Goal: Information Seeking & Learning: Find specific fact

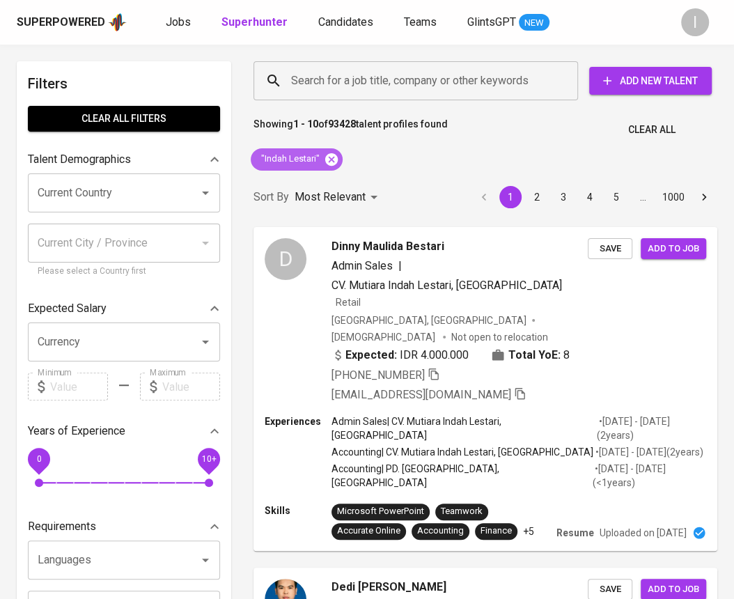
click at [334, 163] on icon at bounding box center [331, 159] width 13 height 13
click at [421, 91] on input "Search for a job title, company or other keywords" at bounding box center [419, 81] width 263 height 26
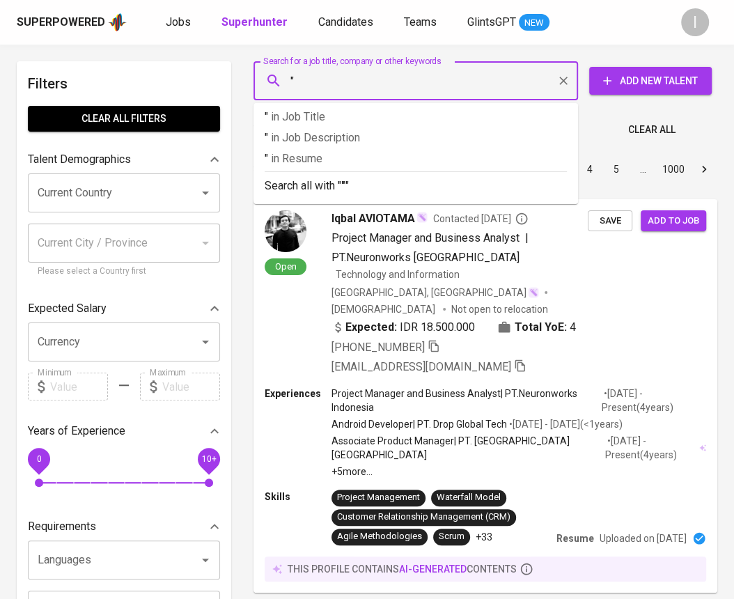
paste input "Kidoh Construction Co., Ltd"
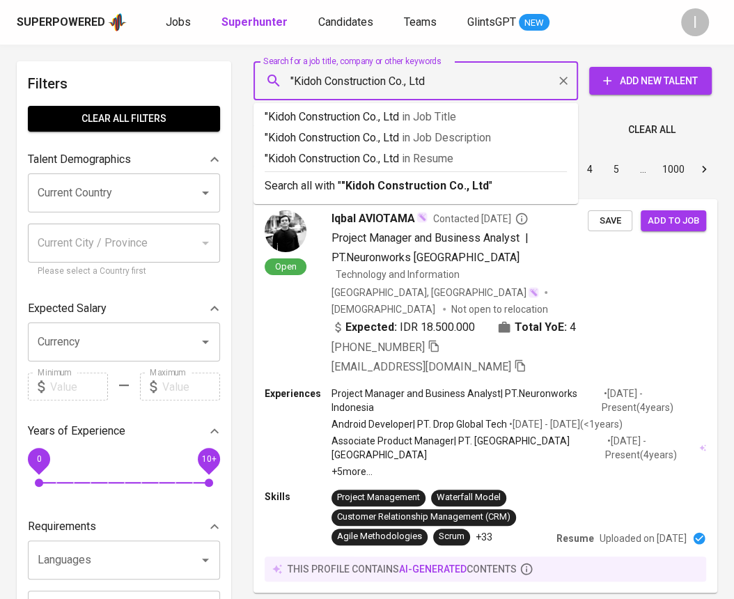
drag, startPoint x: 389, startPoint y: 77, endPoint x: 436, endPoint y: 84, distance: 47.9
click at [436, 84] on input ""Kidoh Construction Co., Ltd" at bounding box center [419, 81] width 263 height 26
type input ""Kidoh Construction""
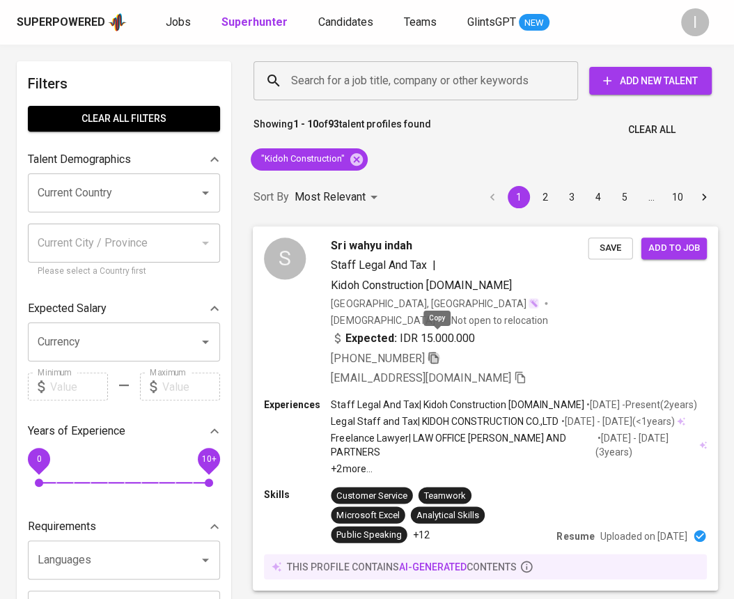
click at [440, 351] on icon "button" at bounding box center [434, 357] width 13 height 13
click at [355, 162] on icon at bounding box center [357, 159] width 13 height 13
click at [392, 84] on input "Search for a job title, company or other keywords" at bounding box center [419, 81] width 263 height 26
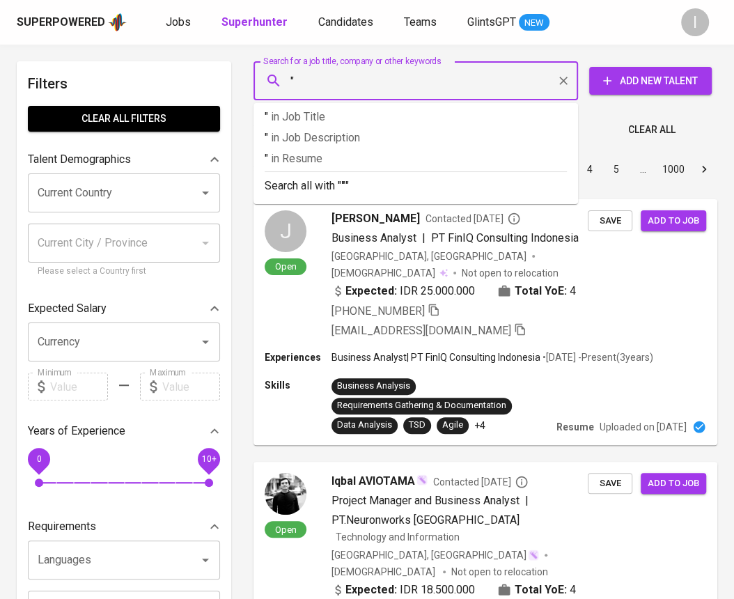
paste input "Amirul Afif Zakaria"
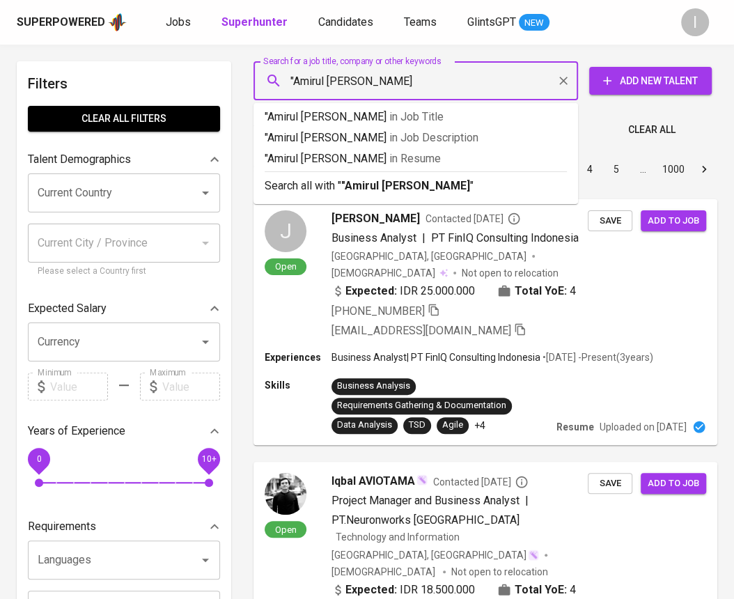
type input ""Amirul Afif Zakaria""
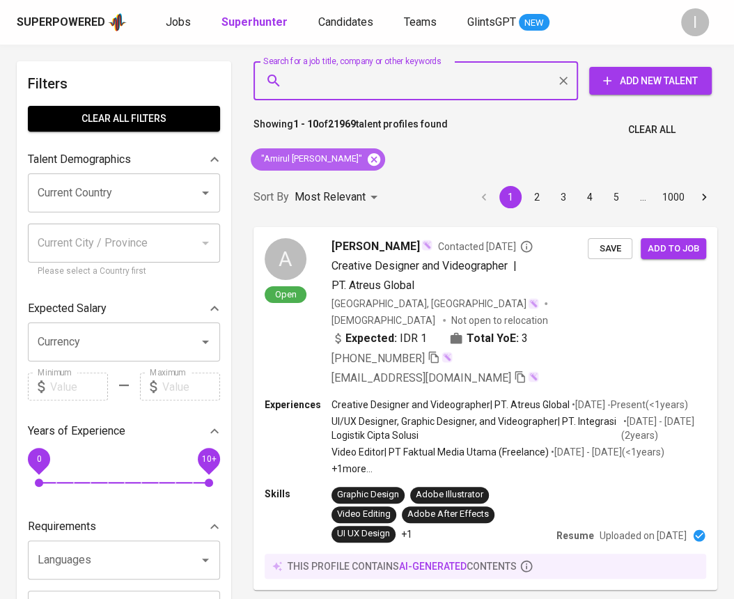
click at [368, 158] on icon at bounding box center [374, 159] width 13 height 13
click at [414, 77] on input "Search for a job title, company or other keywords" at bounding box center [419, 81] width 263 height 26
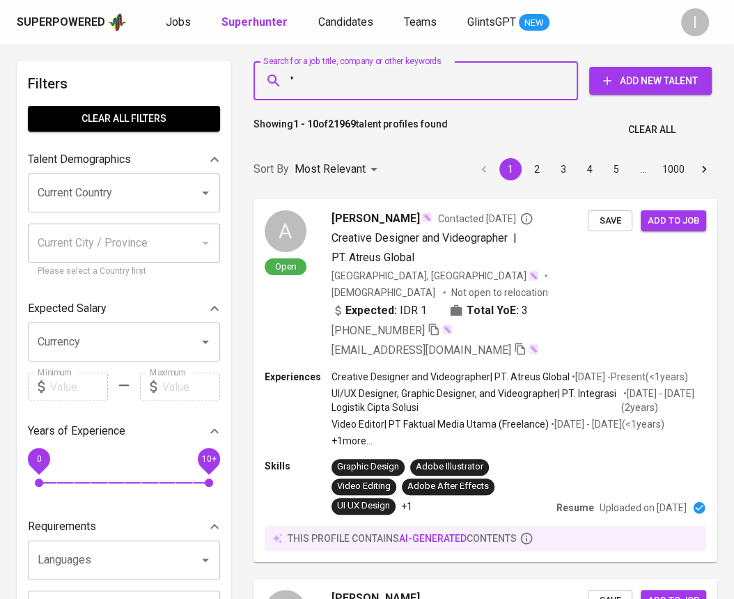
paste input "Olinda Viviani"
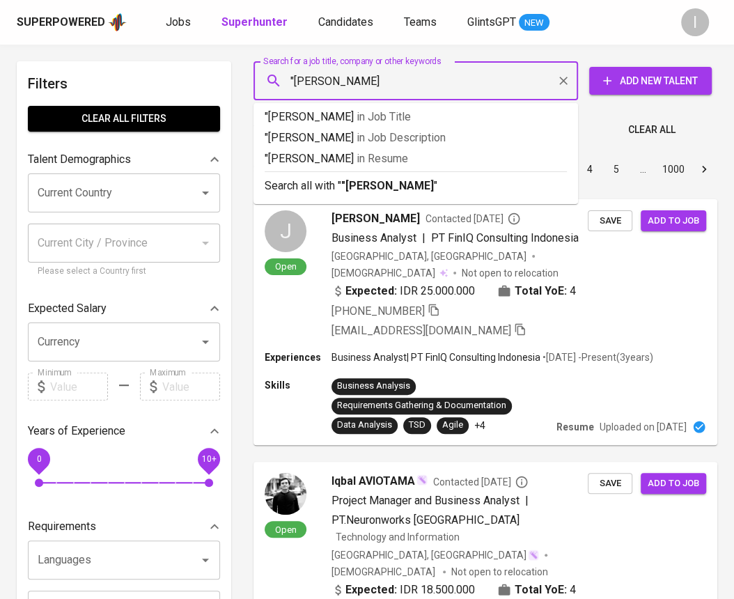
type input ""Olinda Viviani""
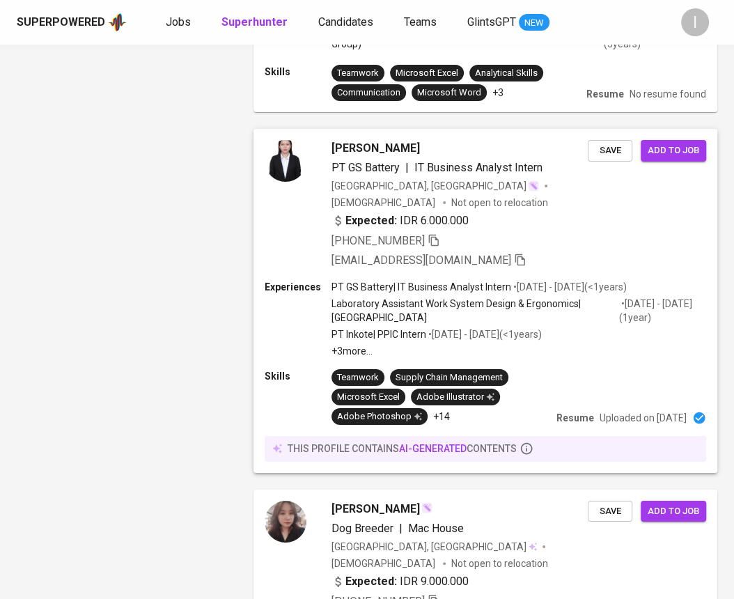
scroll to position [2417, 0]
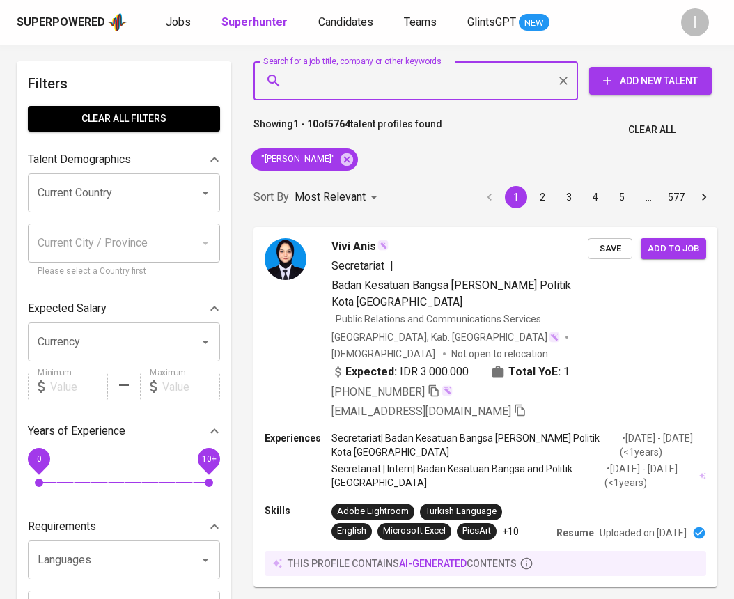
scroll to position [2417, 0]
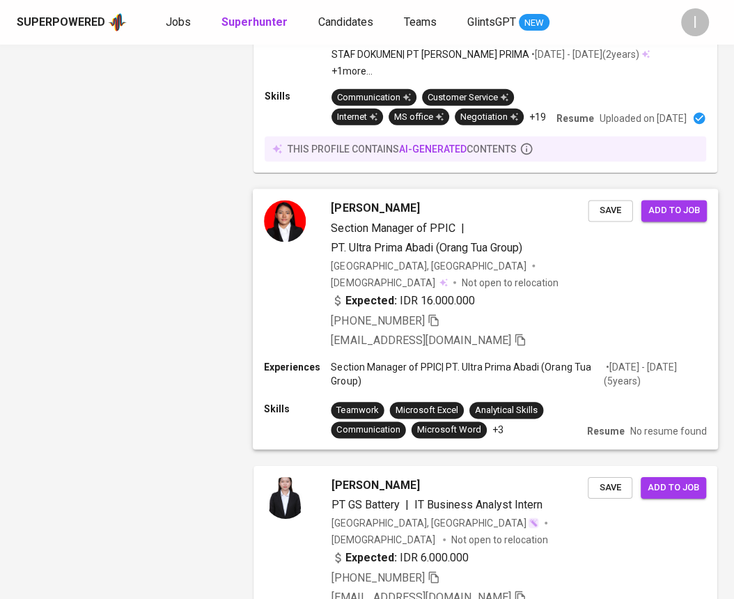
click at [547, 293] on div "Expected: IDR 16.000.000" at bounding box center [459, 303] width 257 height 20
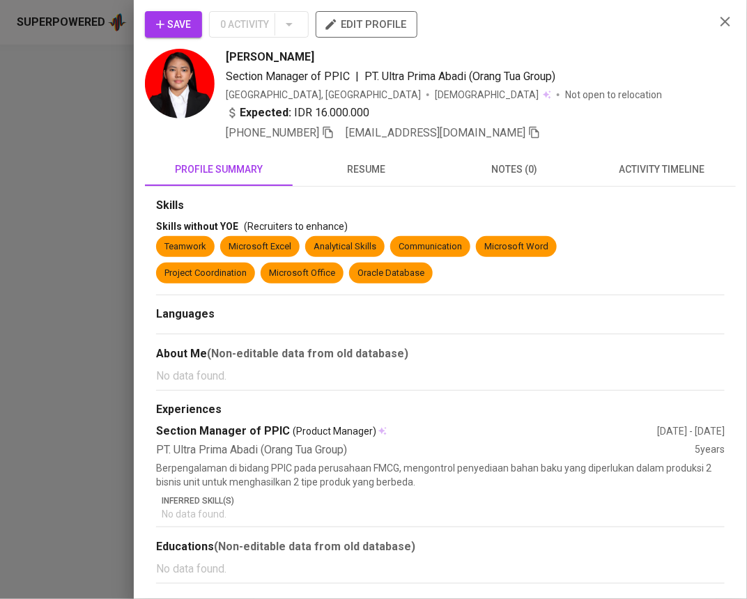
click at [378, 169] on span "resume" at bounding box center [366, 169] width 131 height 17
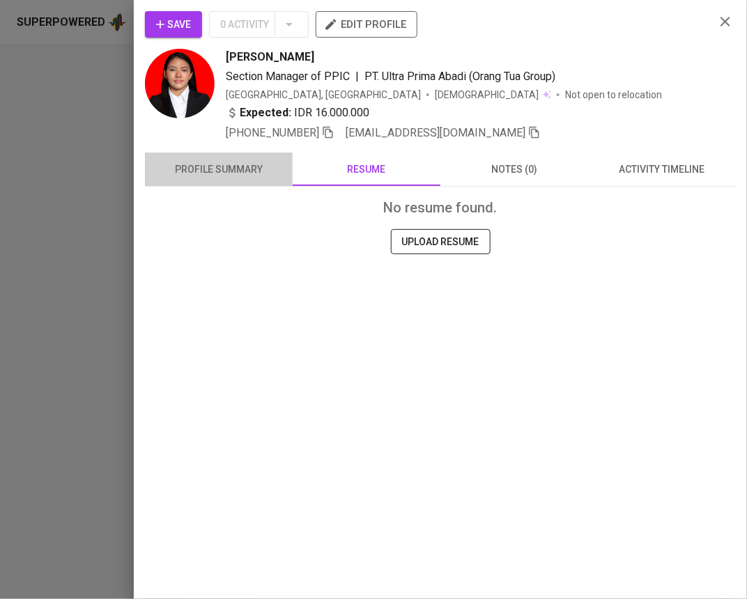
click at [223, 174] on span "profile summary" at bounding box center [218, 169] width 131 height 17
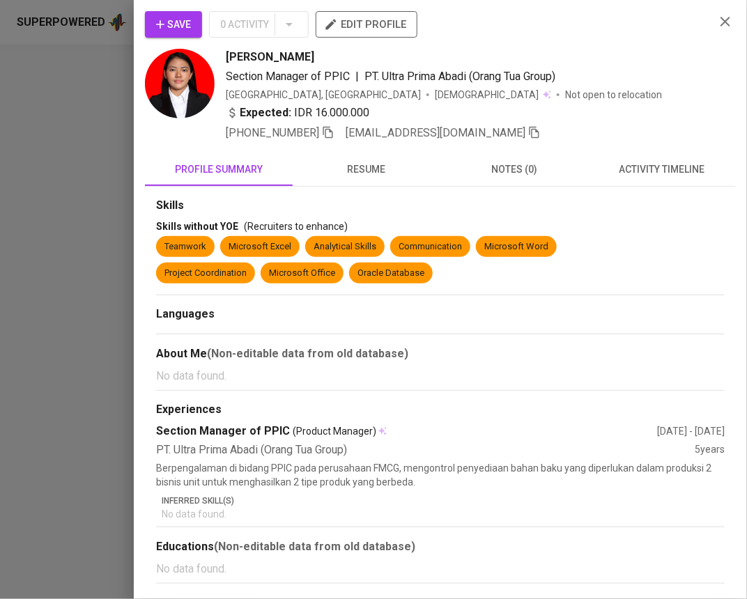
drag, startPoint x: 725, startPoint y: 20, endPoint x: 380, endPoint y: 288, distance: 436.9
click at [725, 20] on icon "button" at bounding box center [725, 21] width 17 height 17
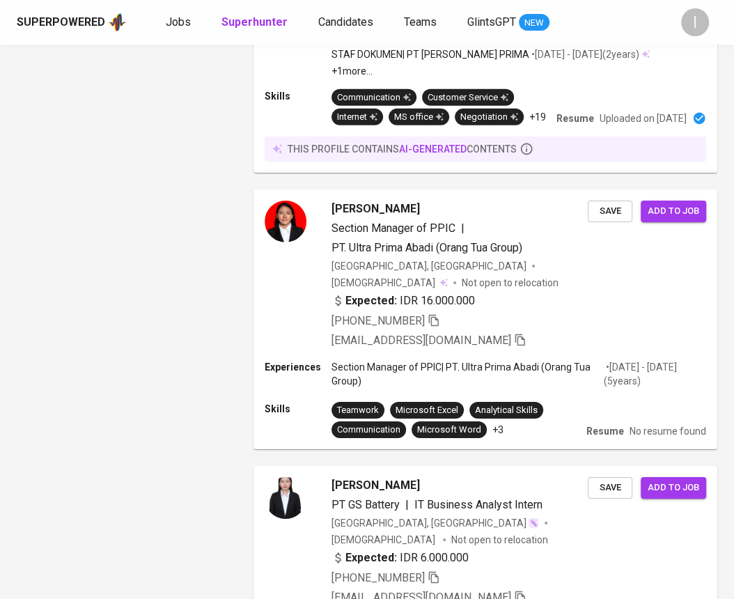
scroll to position [0, 0]
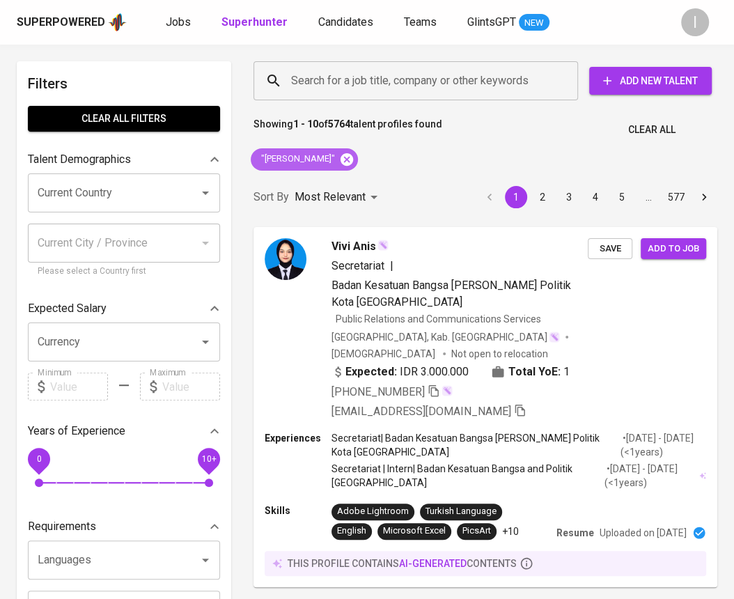
click at [341, 161] on icon at bounding box center [347, 159] width 13 height 13
click at [408, 88] on input "Search for a job title, company or other keywords" at bounding box center [419, 81] width 263 height 26
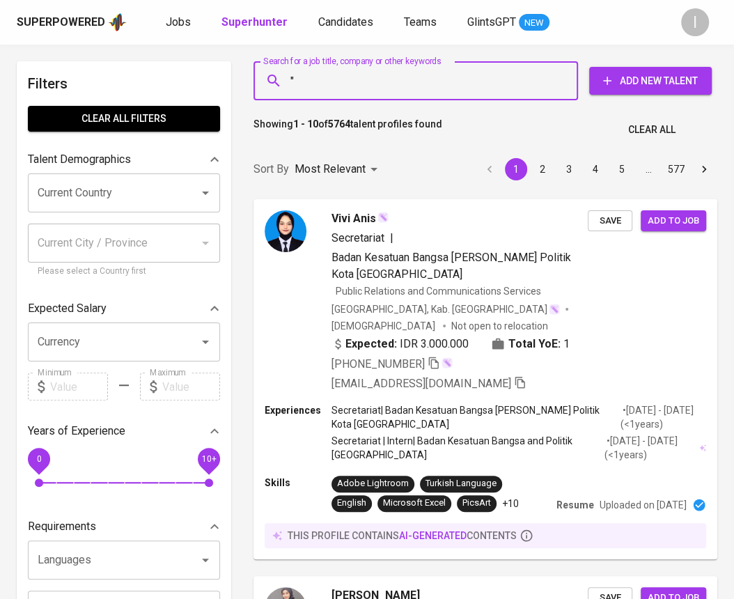
paste input "Arya Andhika Simanjuntak"
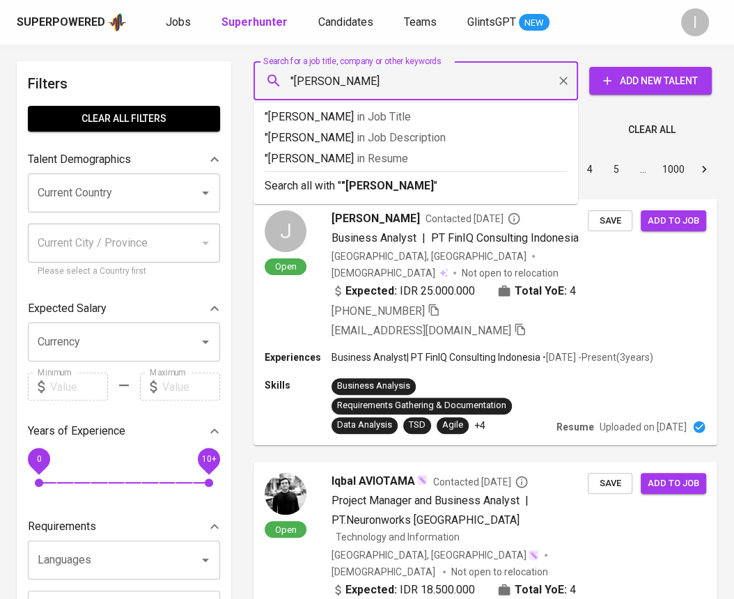
type input ""Arya Andhika Simanjuntak""
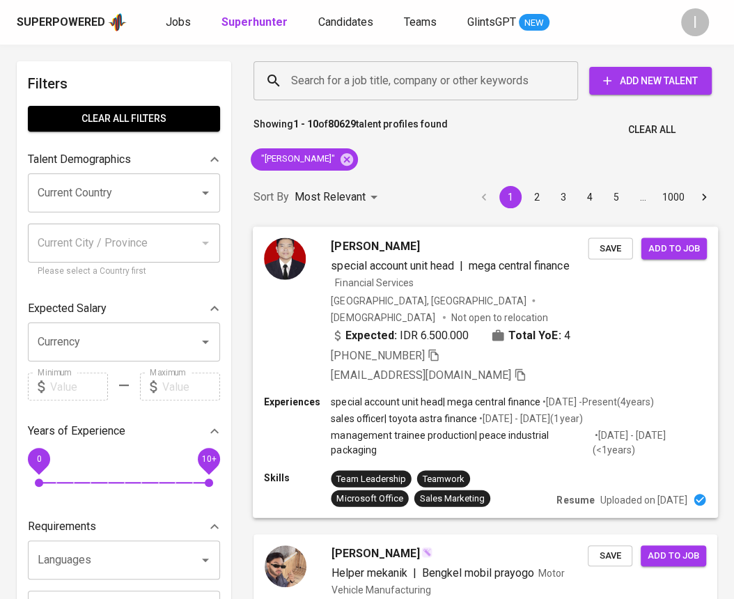
click at [663, 332] on div "Arya Andhika special account unit head | mega central finance Financial Service…" at bounding box center [485, 310] width 465 height 169
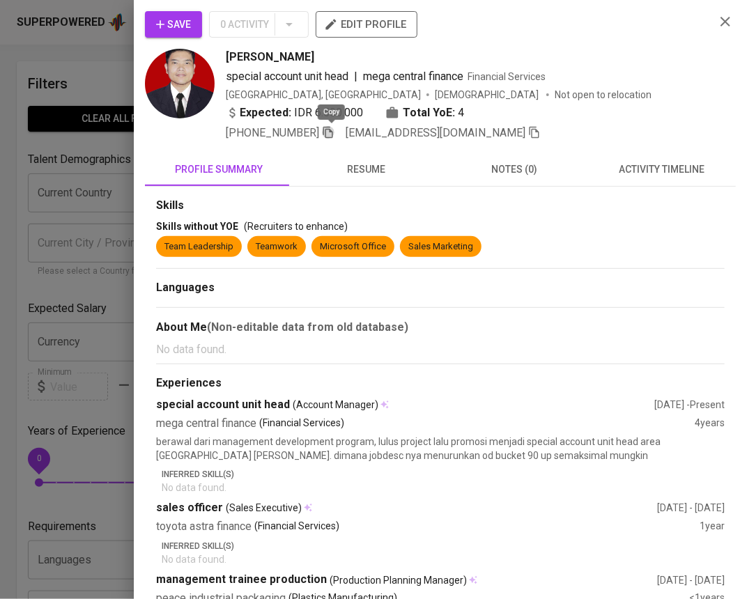
click at [326, 130] on icon "button" at bounding box center [328, 133] width 10 height 12
click at [721, 25] on icon "button" at bounding box center [726, 22] width 10 height 10
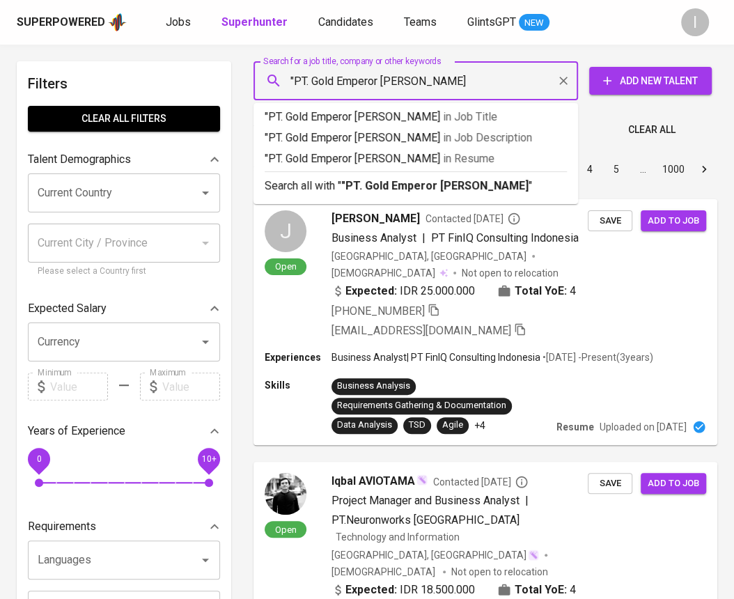
click at [311, 86] on input ""PT. Gold Emperor Dua" at bounding box center [419, 81] width 263 height 26
click at [315, 82] on input ""PT. Gold Emperor Dua" at bounding box center [419, 81] width 263 height 26
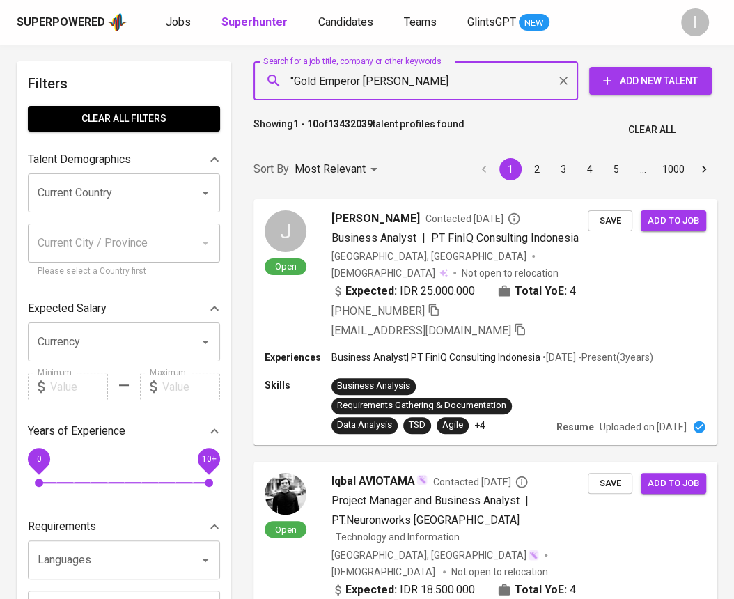
type input ""Gold Emperor Dua""
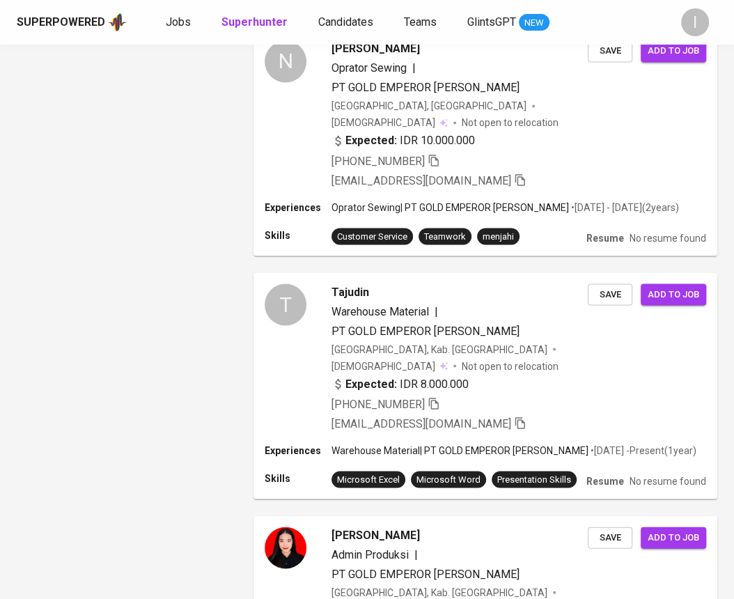
scroll to position [1750, 0]
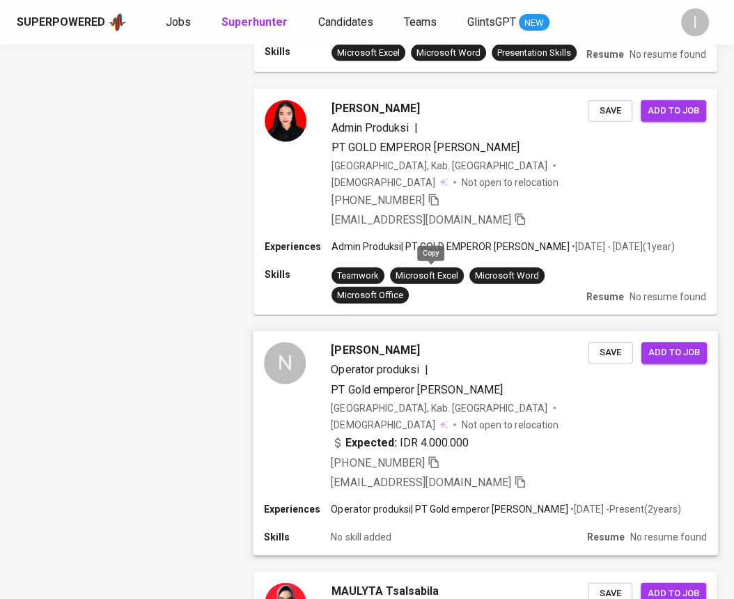
click at [431, 456] on icon "button" at bounding box center [434, 462] width 13 height 13
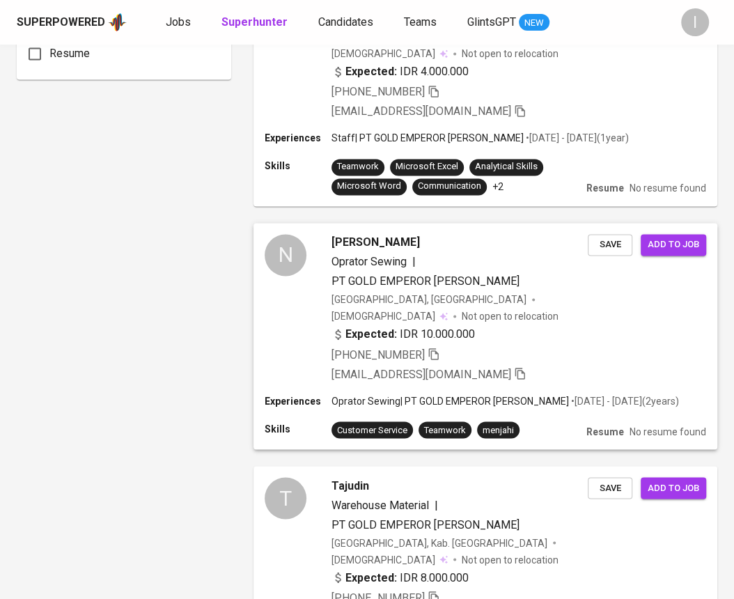
scroll to position [0, 0]
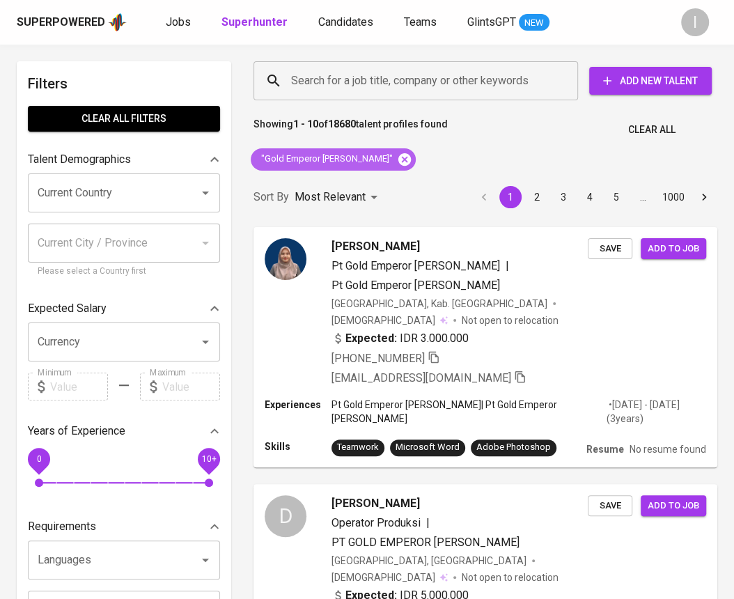
click at [399, 160] on icon at bounding box center [405, 159] width 13 height 13
click at [413, 88] on input "Search for a job title, company or other keywords" at bounding box center [419, 81] width 263 height 26
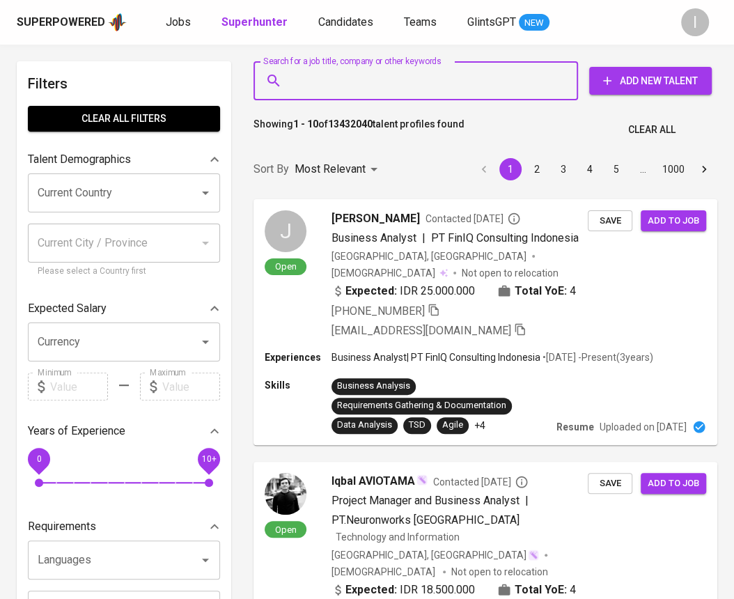
click at [415, 85] on input "Search for a job title, company or other keywords" at bounding box center [419, 81] width 263 height 26
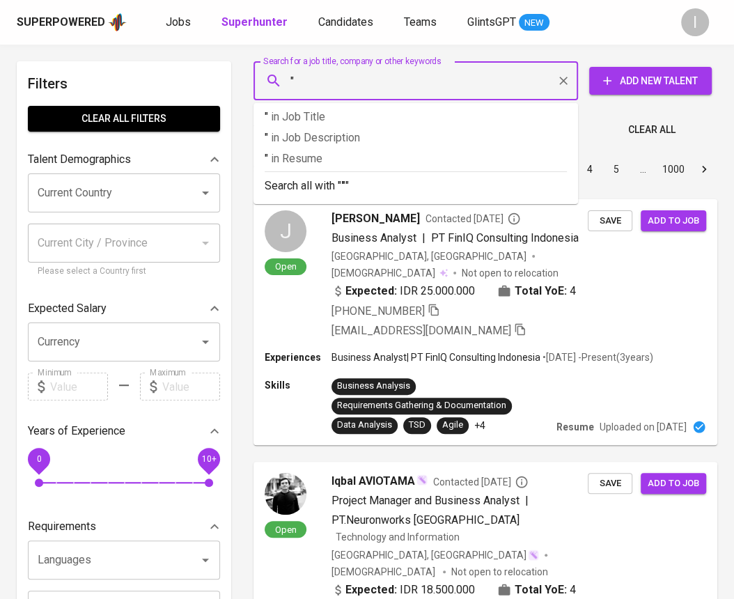
paste input "Anggit Pramesta Wardani"
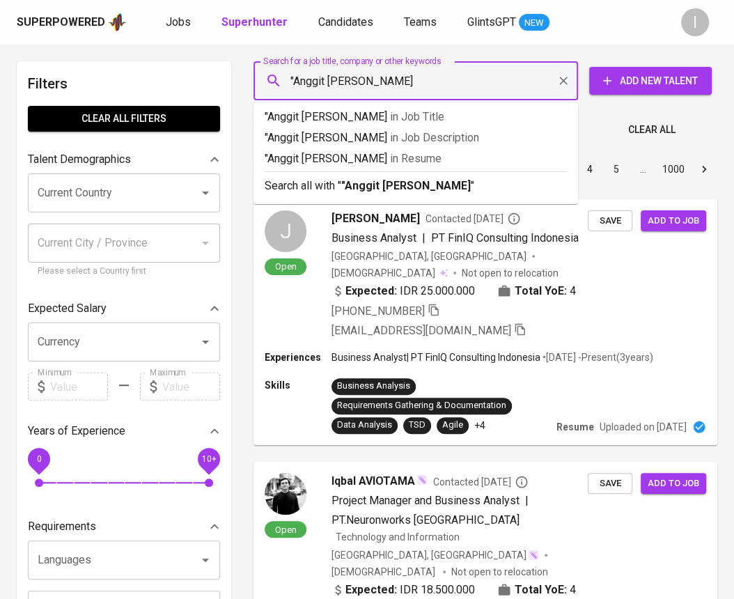
type input ""Anggit Pramesta Wardani""
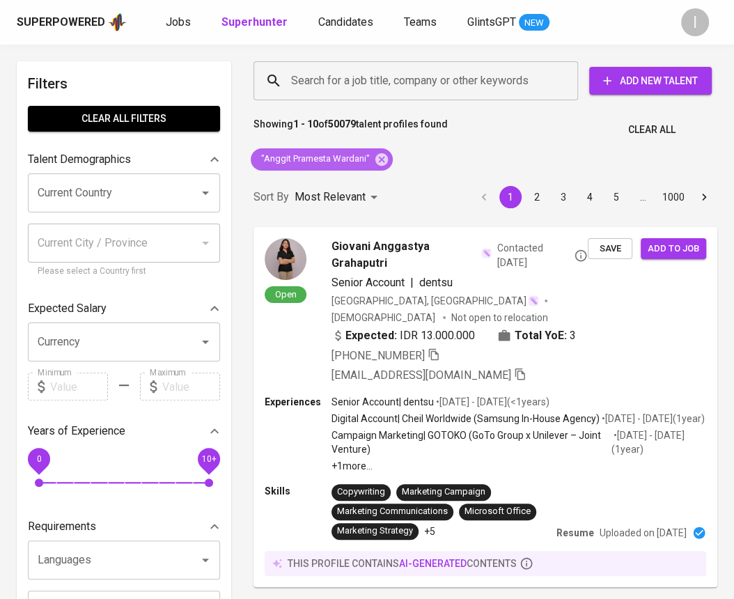
click at [378, 151] on div ""Anggit Pramesta Wardani"" at bounding box center [322, 159] width 142 height 22
click at [378, 154] on icon at bounding box center [382, 159] width 13 height 13
click at [395, 79] on input "Search for a job title, company or other keywords" at bounding box center [419, 81] width 263 height 26
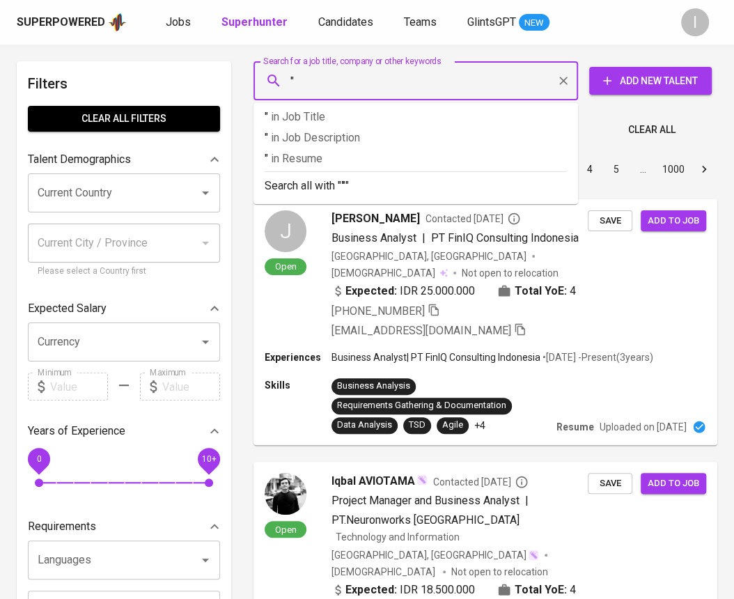
paste input "Adjie Santanu"
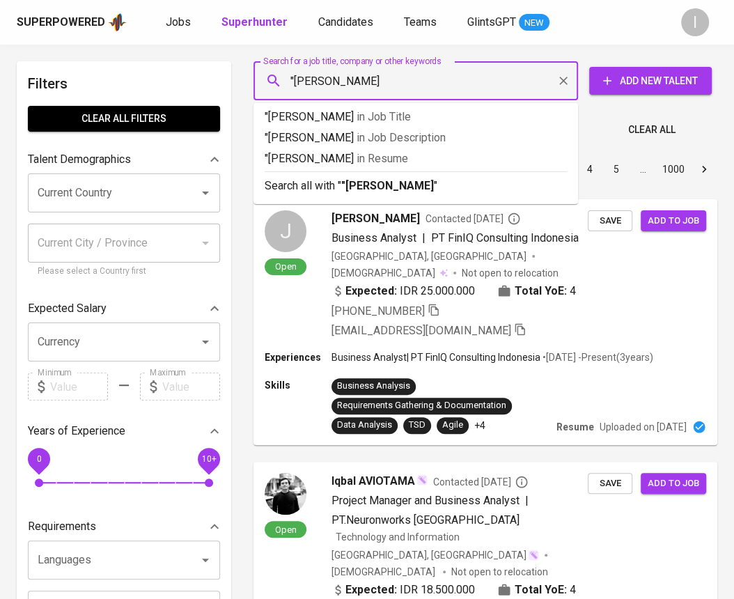
type input ""Adjie Santanu""
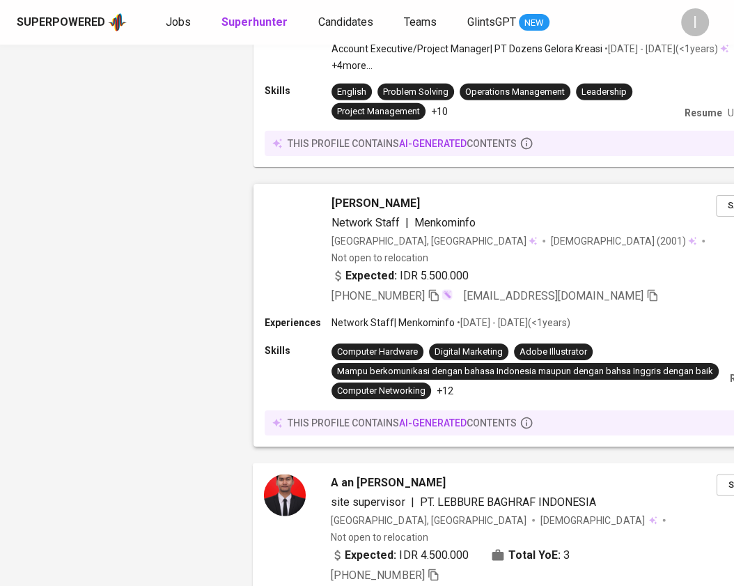
scroll to position [2435, 0]
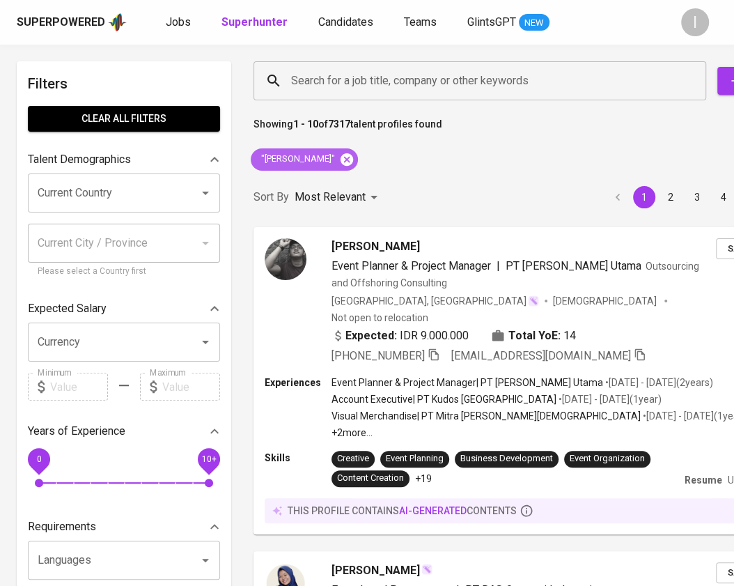
click at [340, 162] on icon at bounding box center [346, 159] width 15 height 15
click at [410, 84] on input "Search for a job title, company or other keywords" at bounding box center [484, 81] width 392 height 26
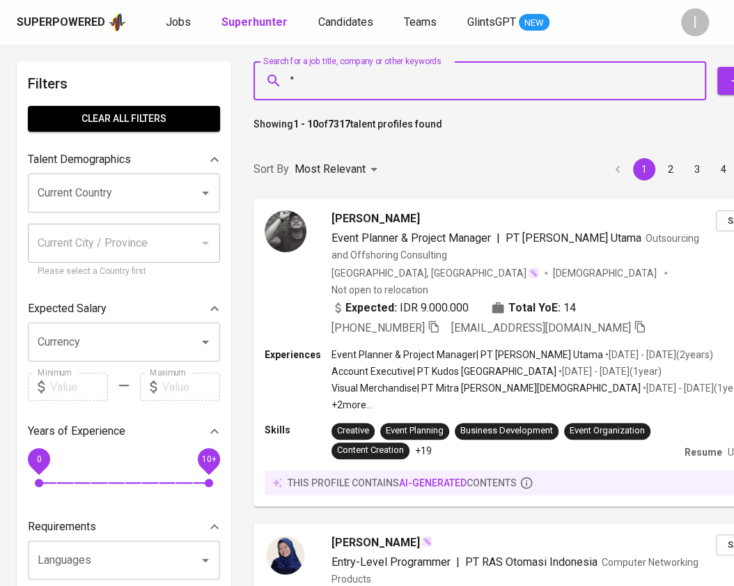
paste input "Ratna Ayu Istiani"
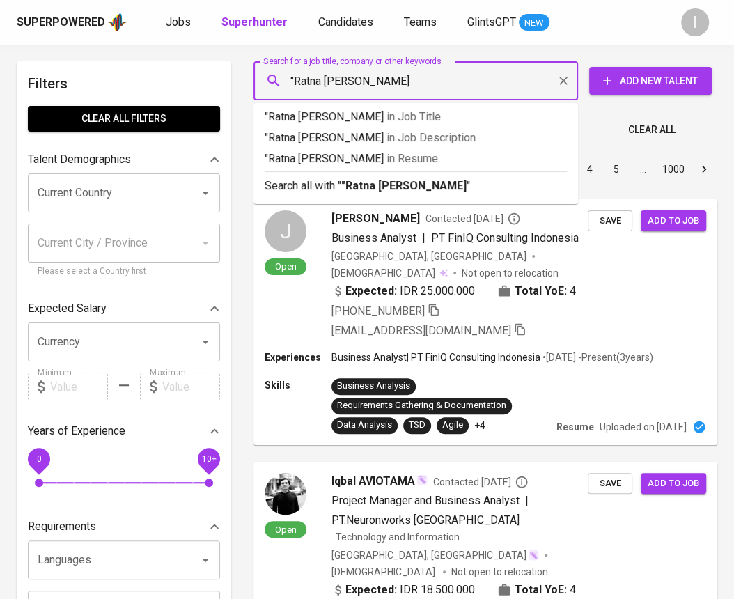
type input ""Ratna Ayu Istiani""
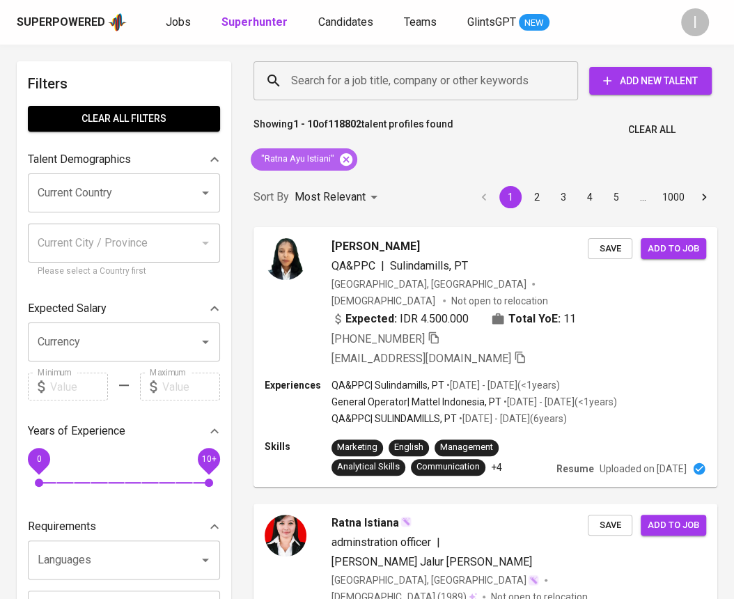
click at [344, 155] on icon at bounding box center [346, 159] width 13 height 13
click at [408, 89] on input "Search for a job title, company or other keywords" at bounding box center [419, 81] width 263 height 26
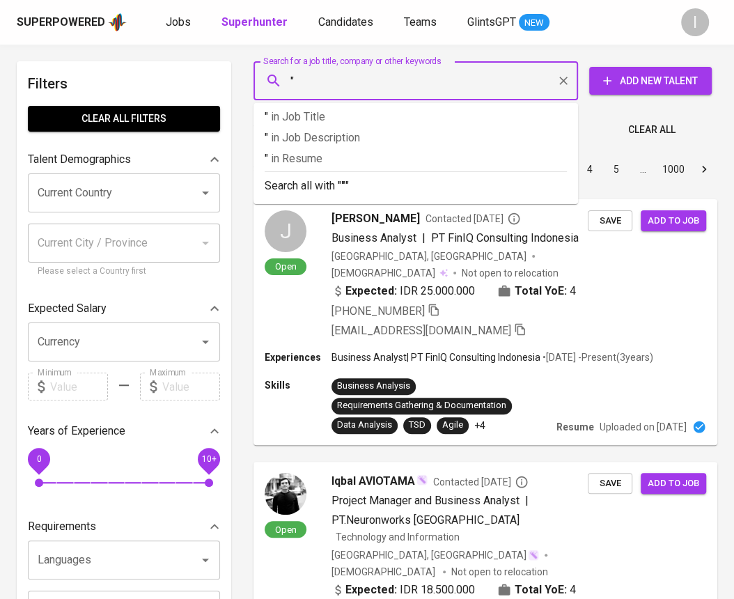
paste input "Aran Nicgari citra intan"
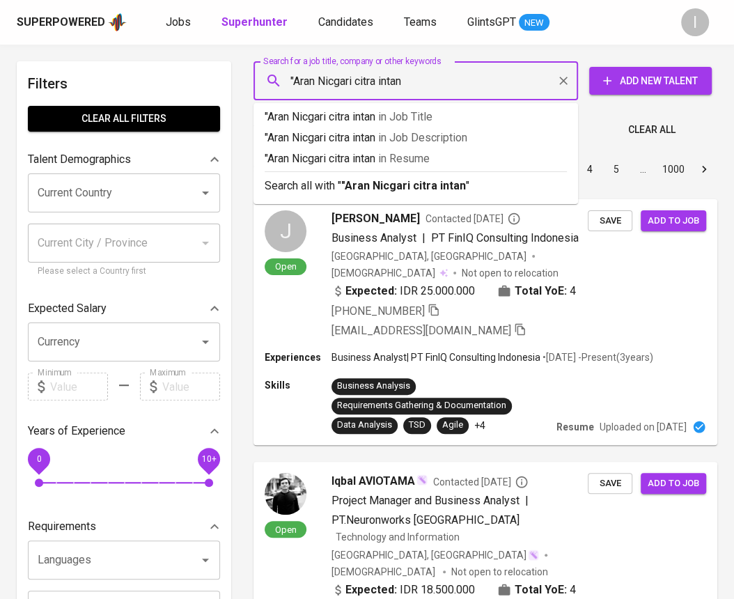
type input ""Aran Nicgari citra intan""
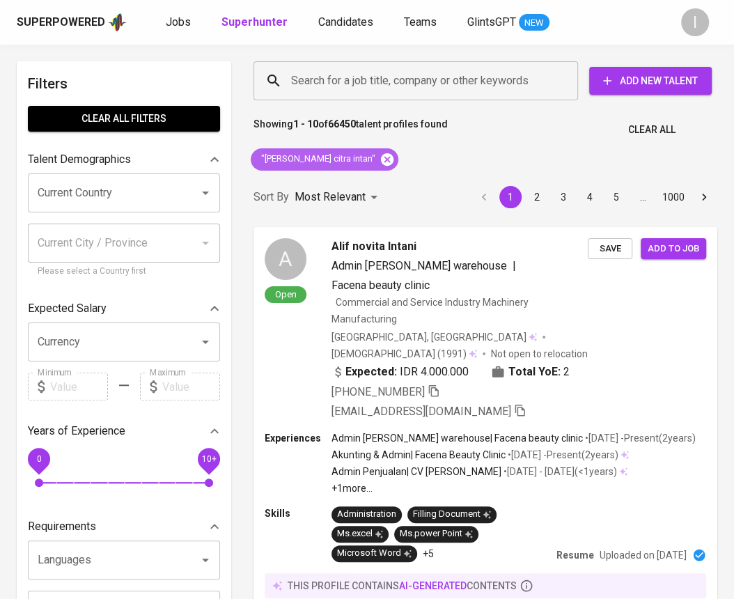
click at [381, 164] on icon at bounding box center [387, 159] width 13 height 13
click at [413, 79] on input "Search for a job title, company or other keywords" at bounding box center [419, 81] width 263 height 26
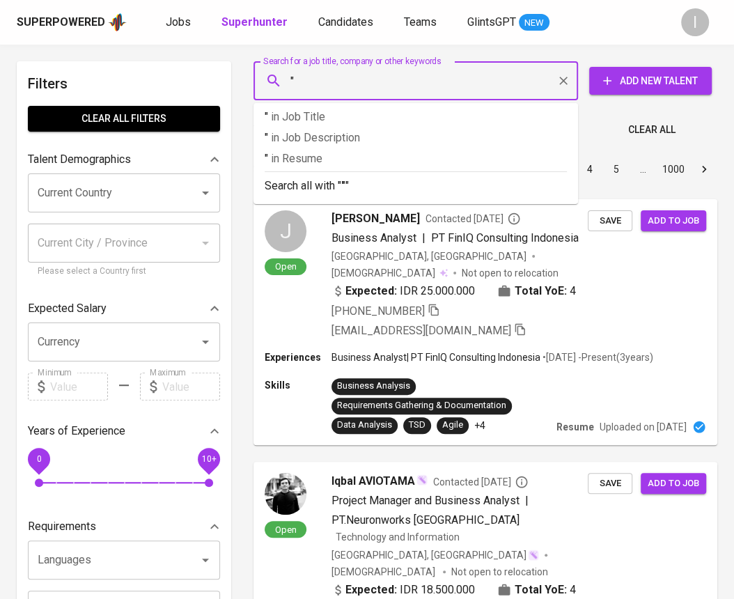
paste input "Rafli Ramdani"
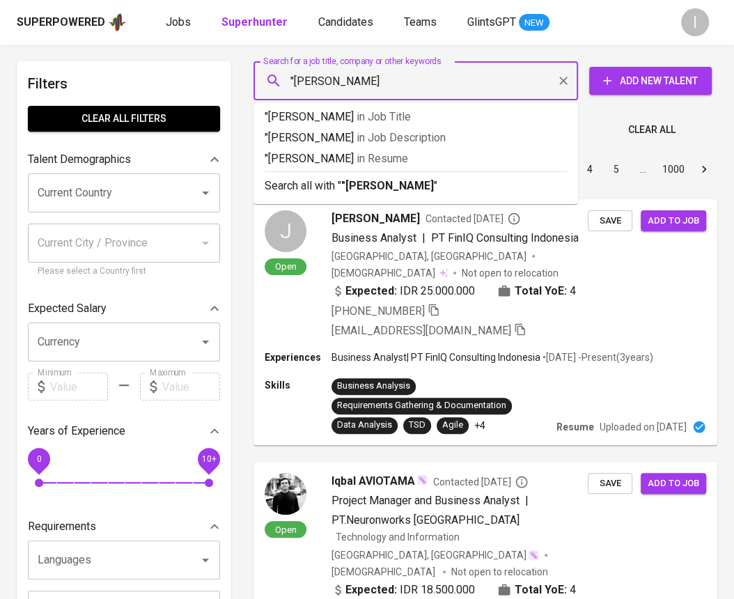
type input ""Rafli Ramdani""
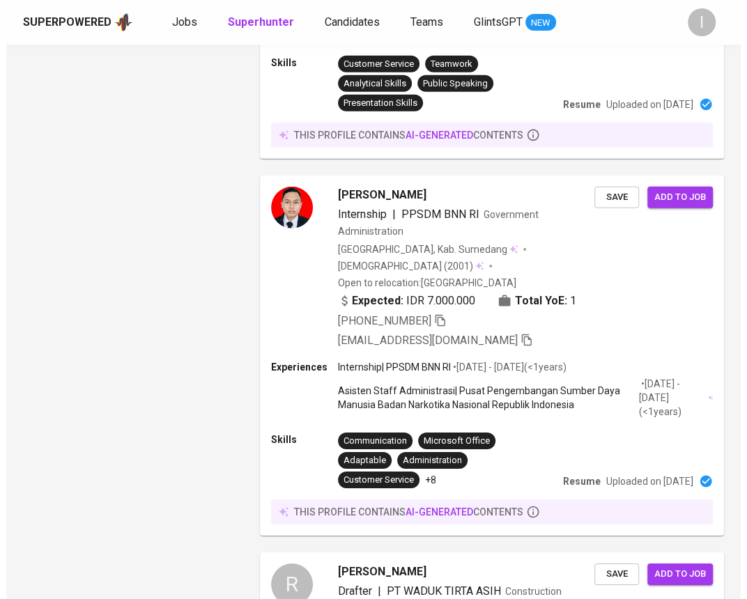
scroll to position [2326, 0]
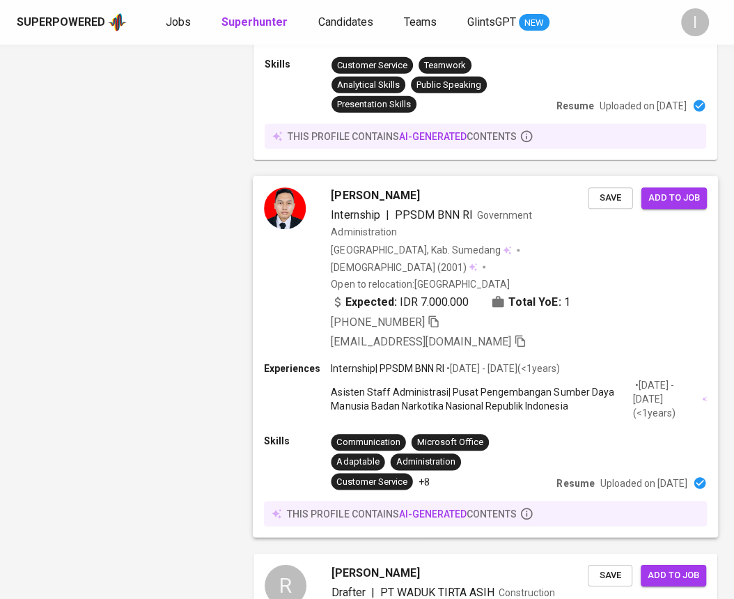
click at [632, 281] on div "Rafli Ramdini Internship | PPSDM BNN RI Government Administration Indonesia, Ka…" at bounding box center [485, 268] width 465 height 185
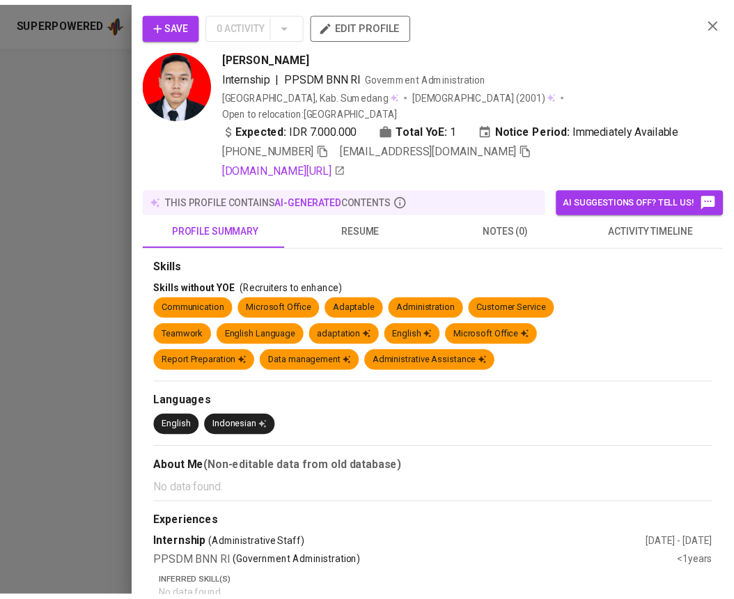
scroll to position [276, 0]
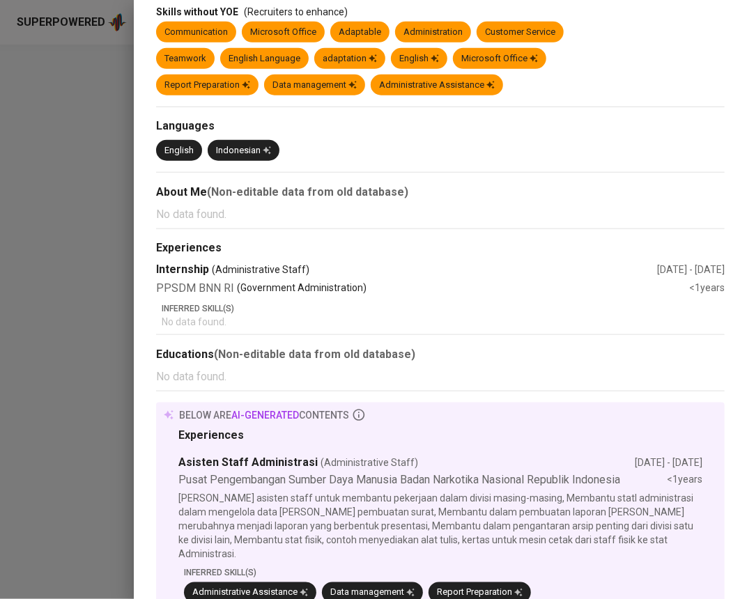
click at [60, 312] on div at bounding box center [373, 299] width 747 height 599
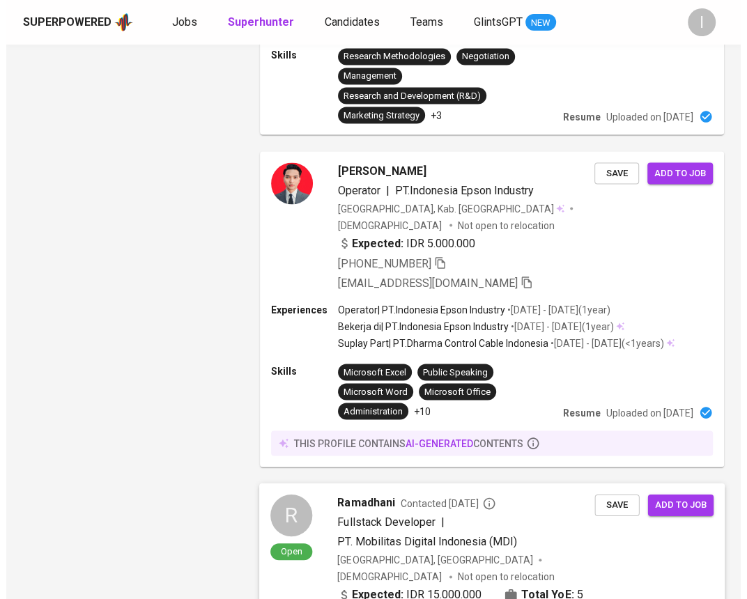
scroll to position [1347, 0]
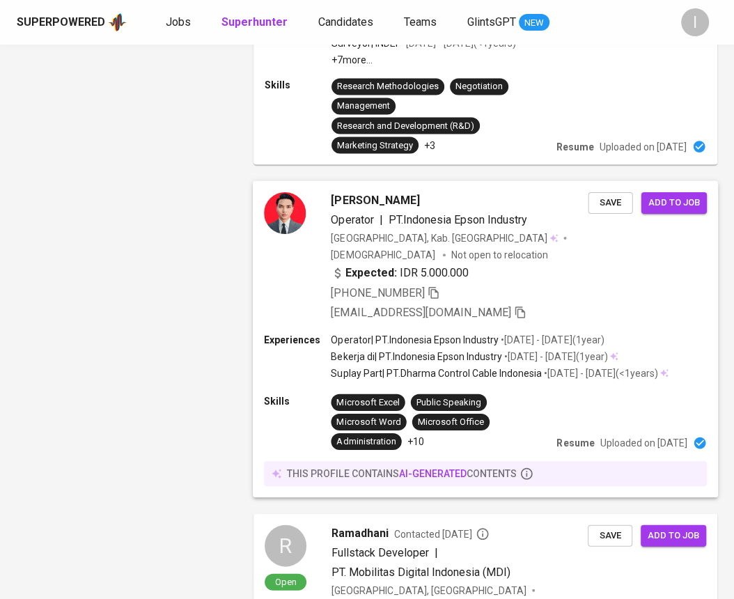
click at [294, 332] on div "Experiences" at bounding box center [297, 357] width 67 height 50
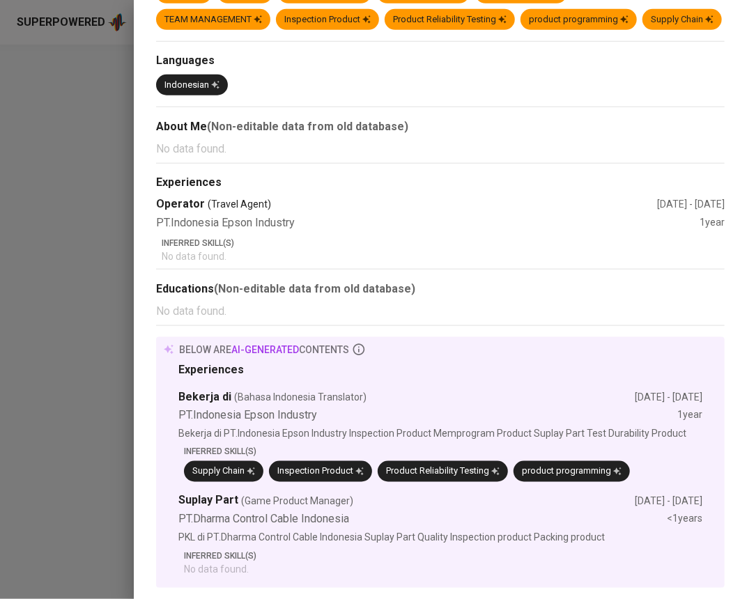
scroll to position [0, 0]
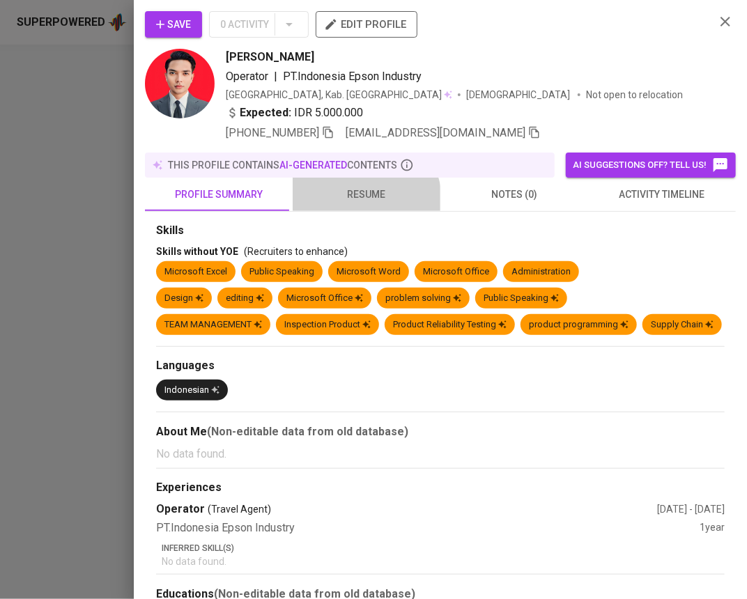
click at [362, 199] on span "resume" at bounding box center [366, 194] width 131 height 17
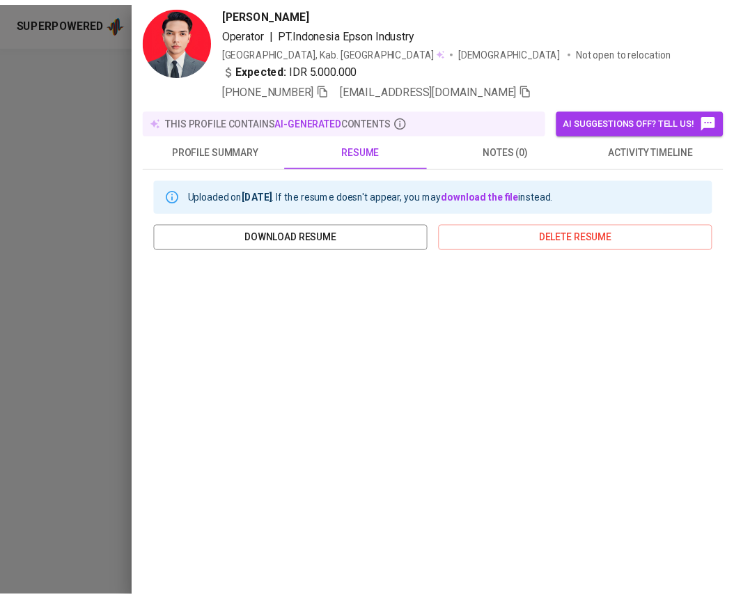
scroll to position [144, 0]
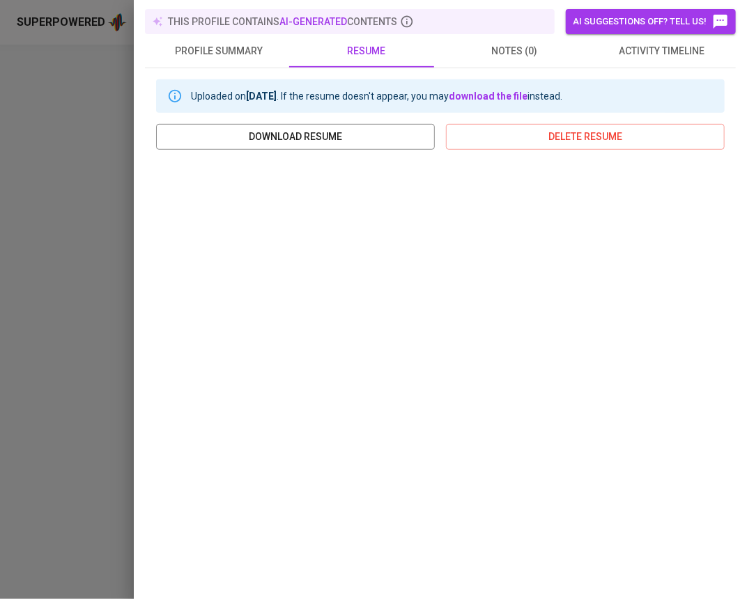
click at [105, 126] on div at bounding box center [373, 299] width 747 height 599
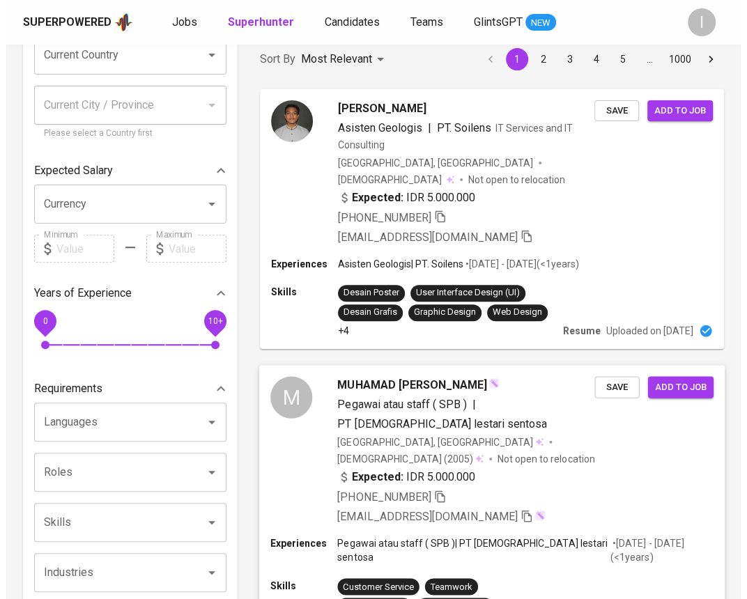
scroll to position [0, 0]
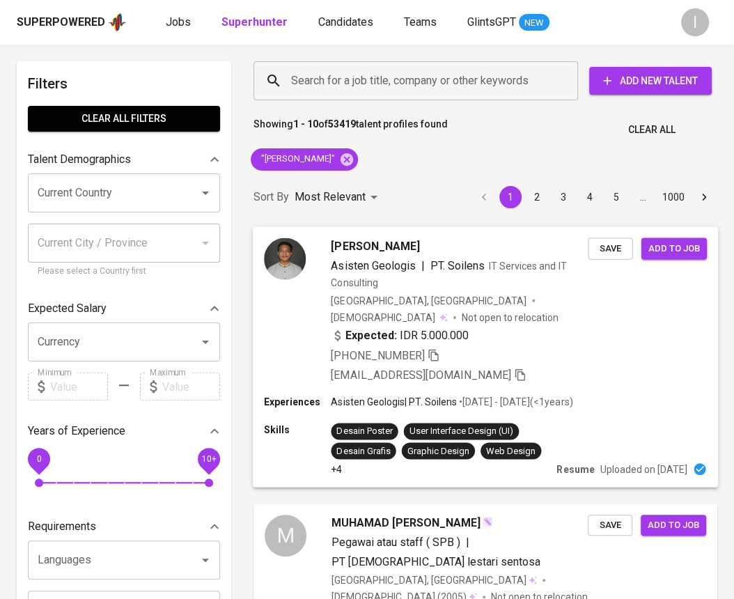
click at [575, 355] on div "[PHONE_NUMBER] [EMAIL_ADDRESS][DOMAIN_NAME]" at bounding box center [459, 365] width 257 height 36
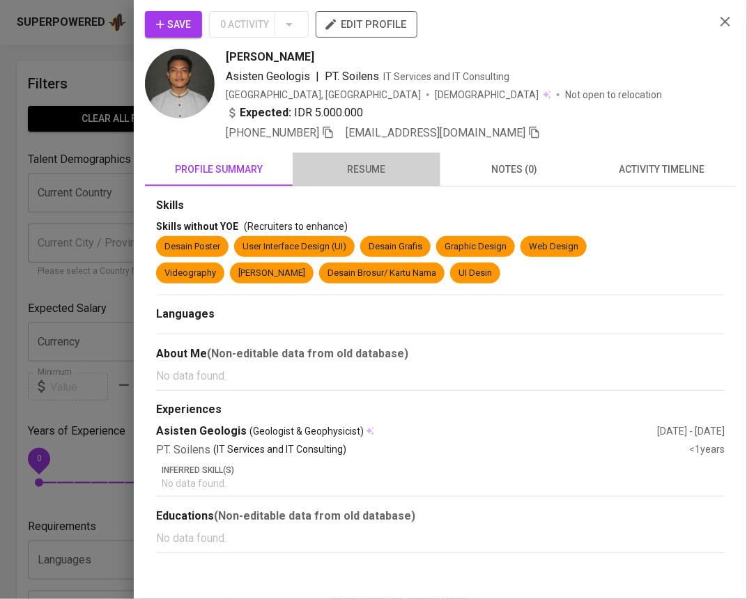
click at [362, 174] on span "resume" at bounding box center [366, 169] width 131 height 17
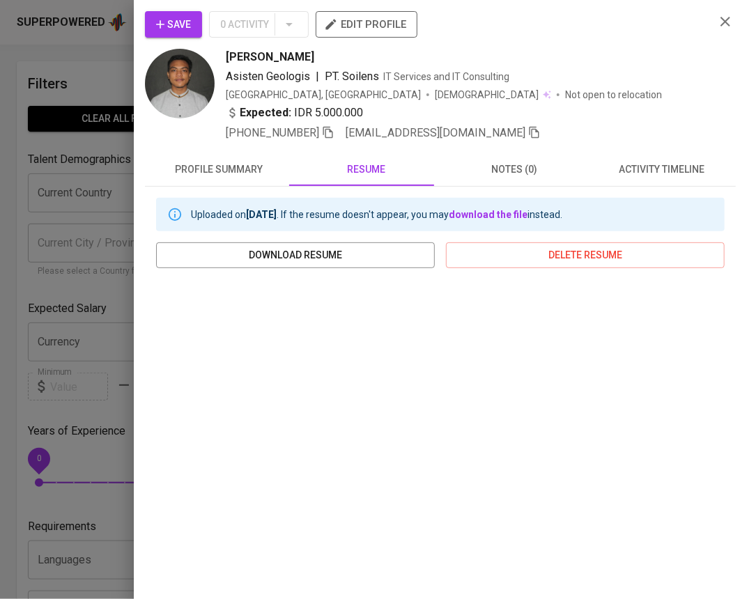
click at [718, 20] on icon "button" at bounding box center [725, 21] width 17 height 17
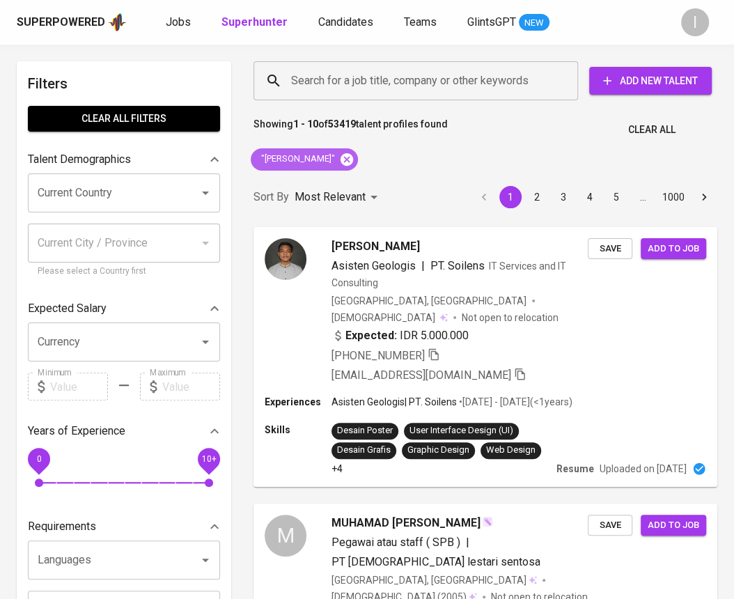
click at [339, 161] on icon at bounding box center [346, 159] width 15 height 15
click at [397, 87] on input "Search for a job title, company or other keywords" at bounding box center [419, 81] width 263 height 26
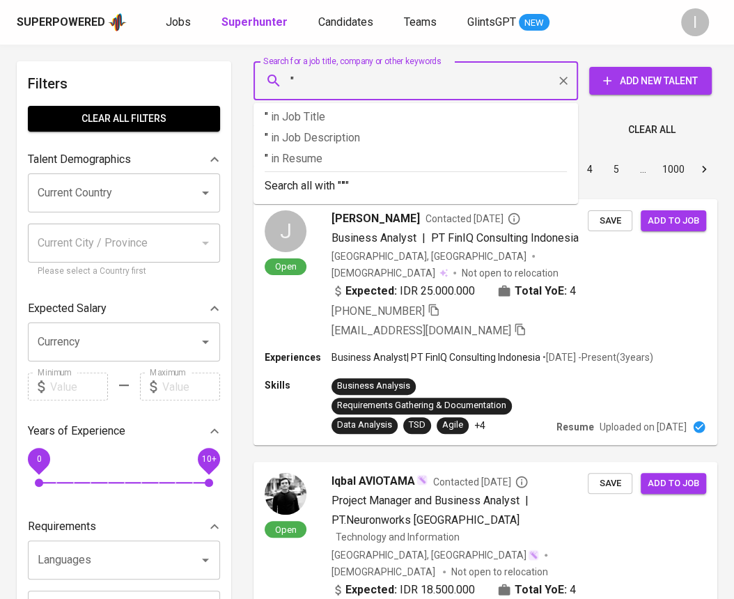
paste input "HANJIN KONSTRUKSI INDONESIA"
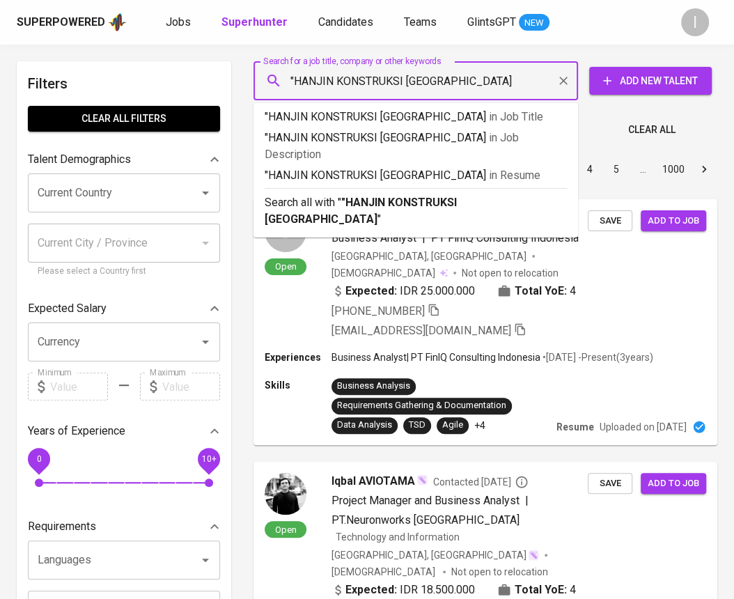
type input ""HANJIN KONSTRUKSI INDONESIA""
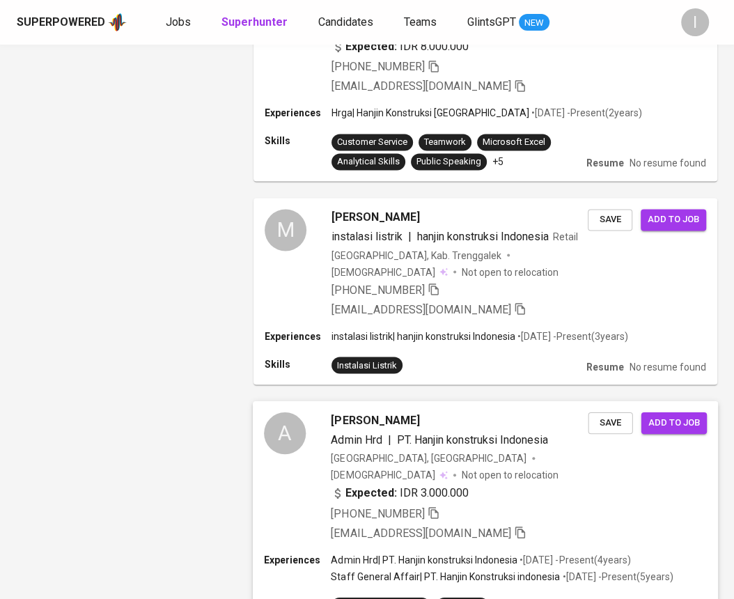
scroll to position [1222, 0]
click at [438, 507] on icon "button" at bounding box center [434, 513] width 13 height 13
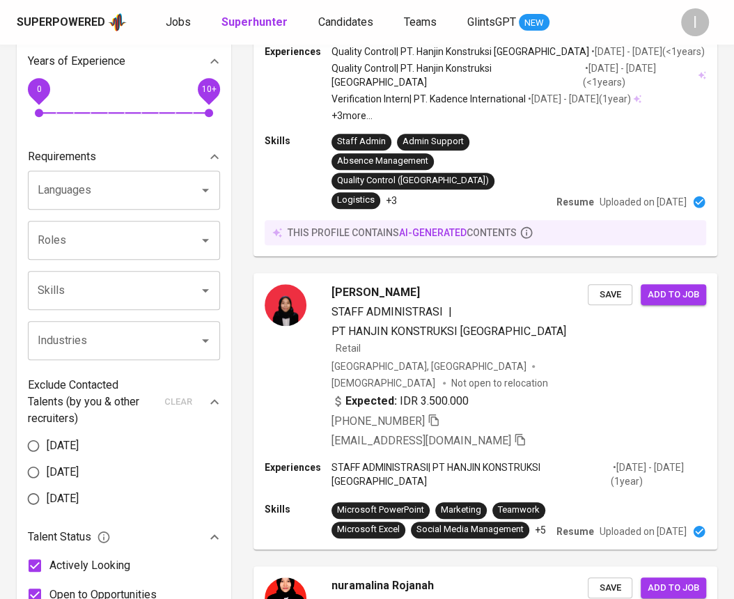
scroll to position [0, 0]
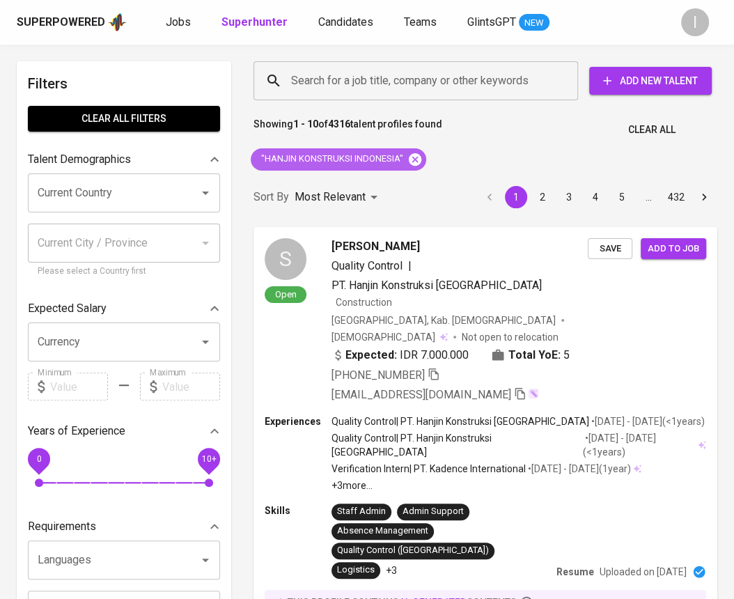
click at [419, 160] on icon at bounding box center [415, 159] width 13 height 13
click at [472, 78] on input "Search for a job title, company or other keywords" at bounding box center [419, 81] width 263 height 26
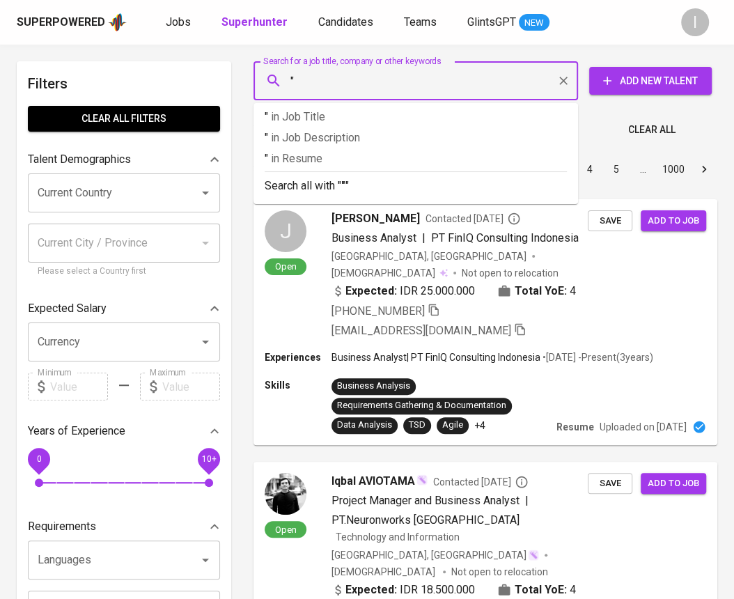
paste input "Mitra Adhikarya Sinergi"
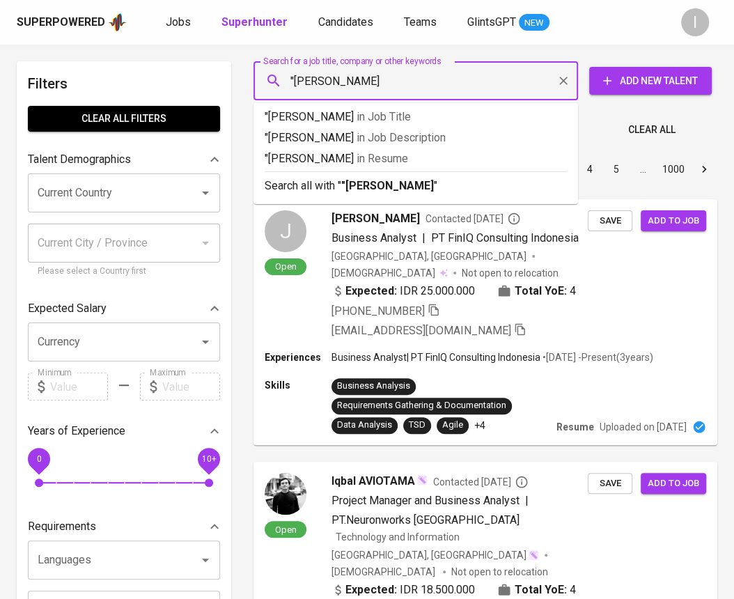
type input ""[PERSON_NAME]""
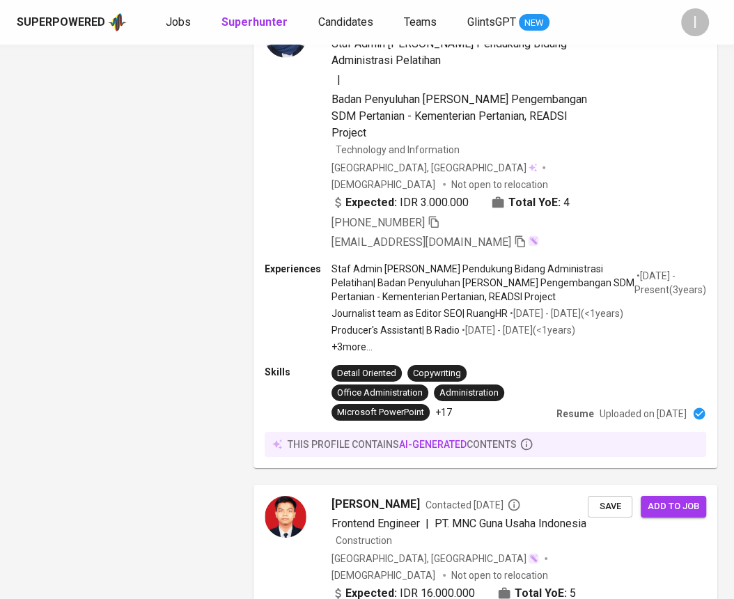
scroll to position [2587, 0]
